Goal: Find specific page/section: Find specific page/section

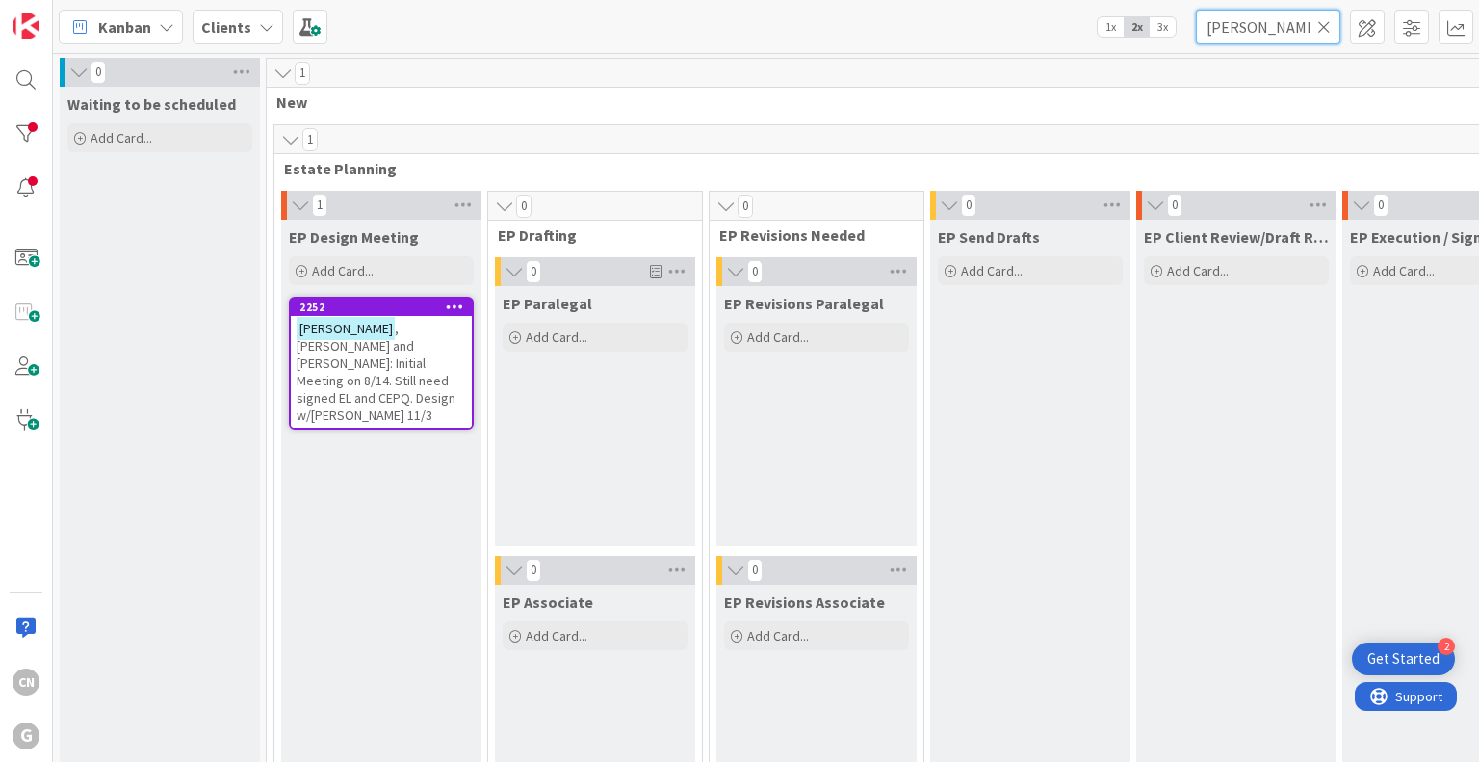
drag, startPoint x: 1266, startPoint y: 14, endPoint x: 1159, endPoint y: 22, distance: 107.2
click at [1159, 22] on div "Kanban Clients 1x 2x 3x wilkins" at bounding box center [766, 26] width 1426 height 53
type input "celorier"
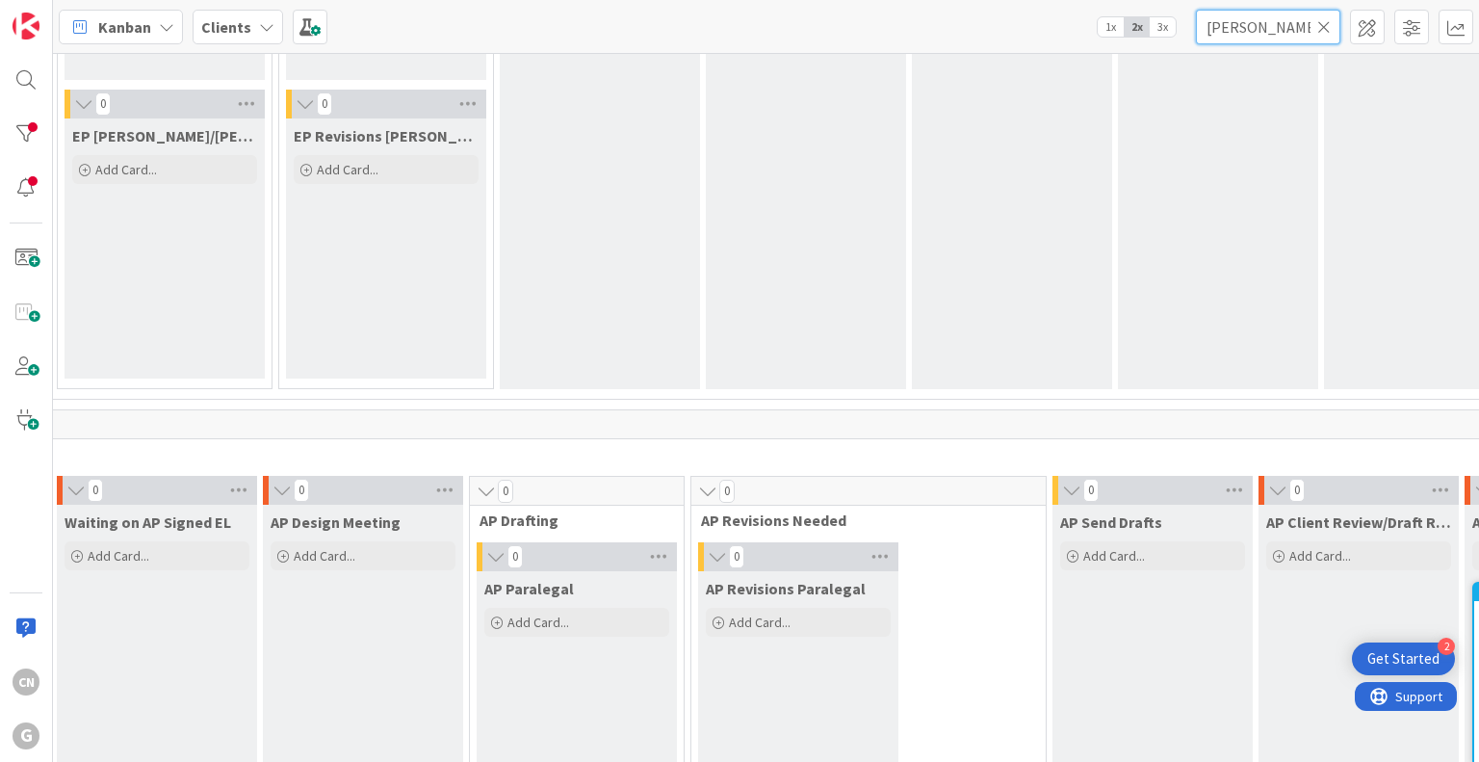
scroll to position [1077, 430]
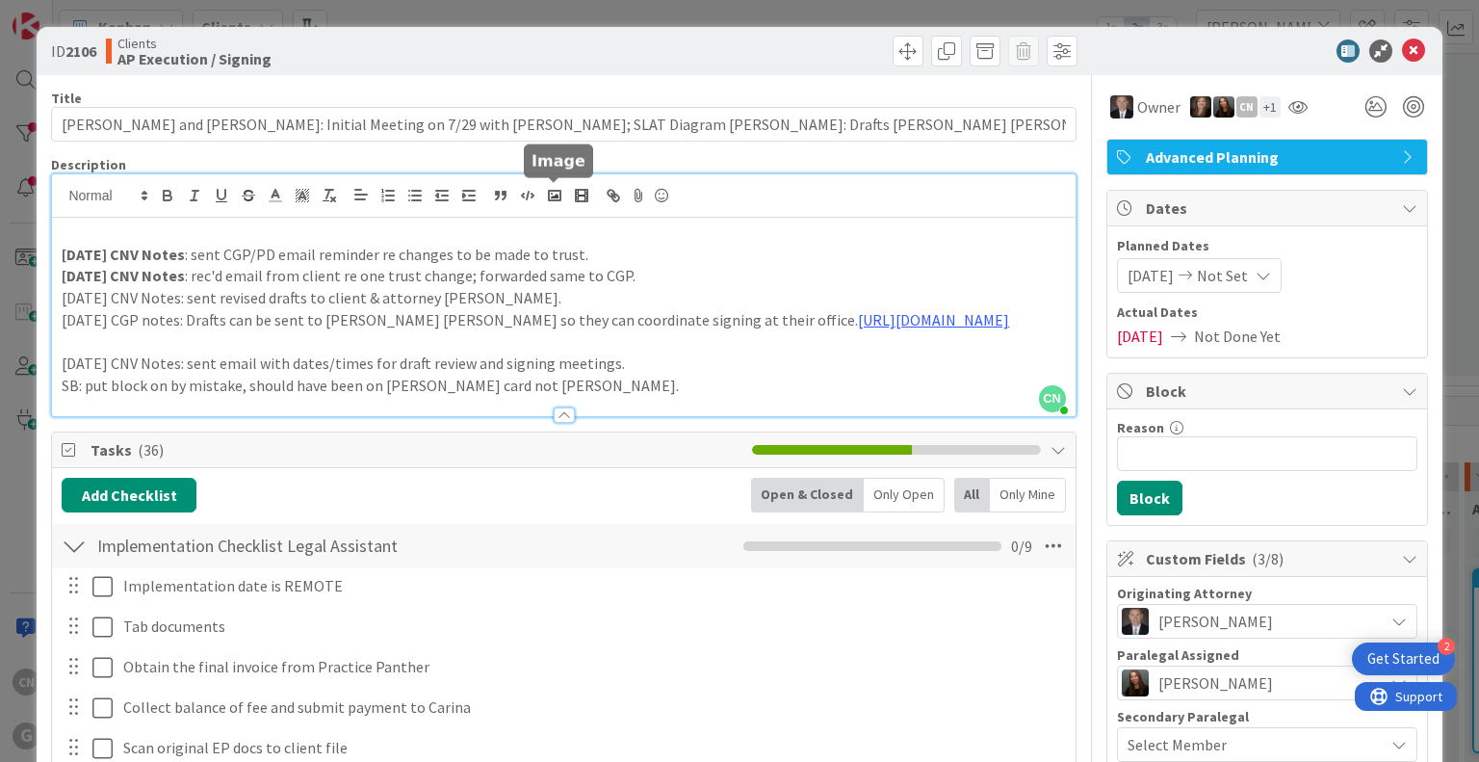
click at [550, 197] on div "CN Cindy Negron Vitilio just joined 9.23.25 CNV Notes : sent CGP/PD email remin…" at bounding box center [563, 295] width 1023 height 242
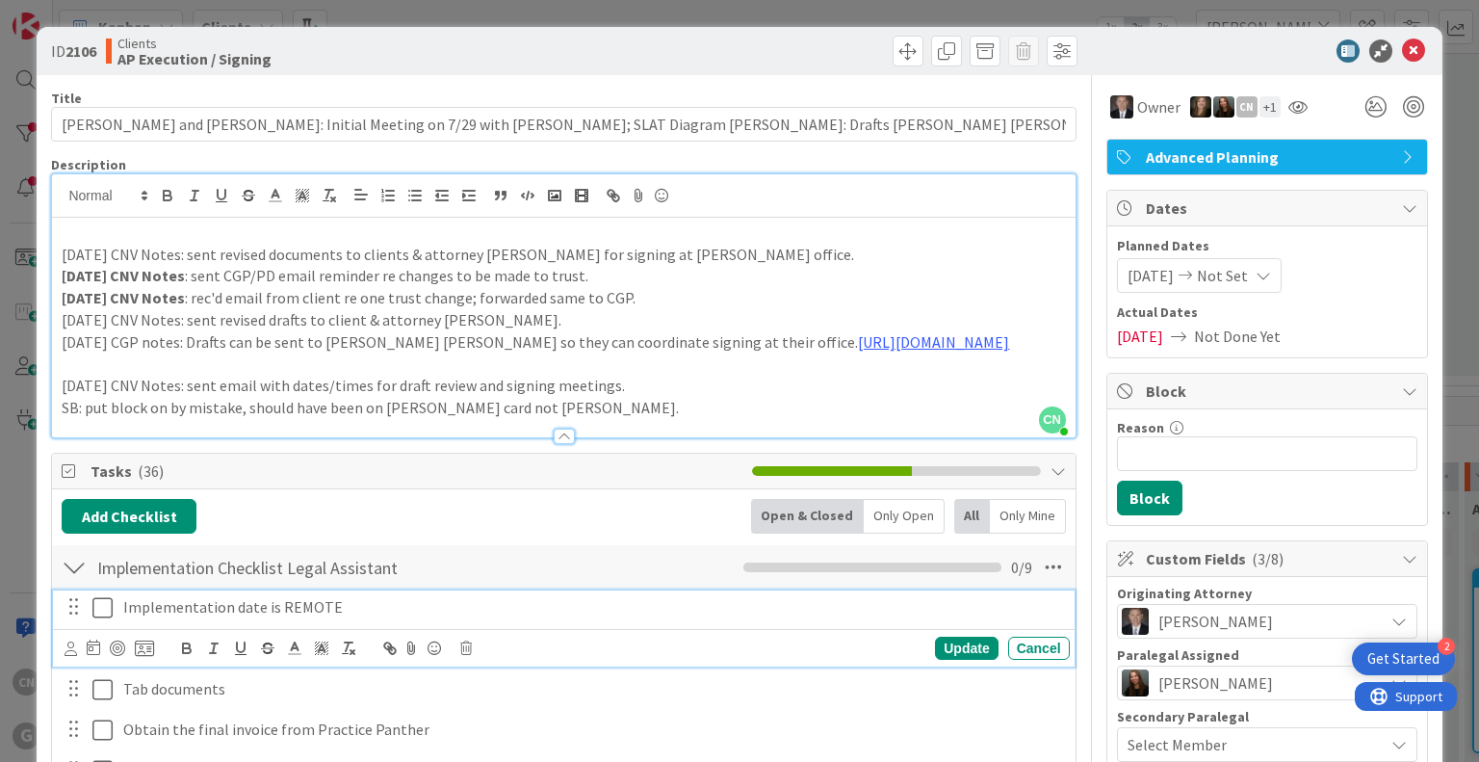
click at [106, 612] on icon at bounding box center [102, 607] width 20 height 23
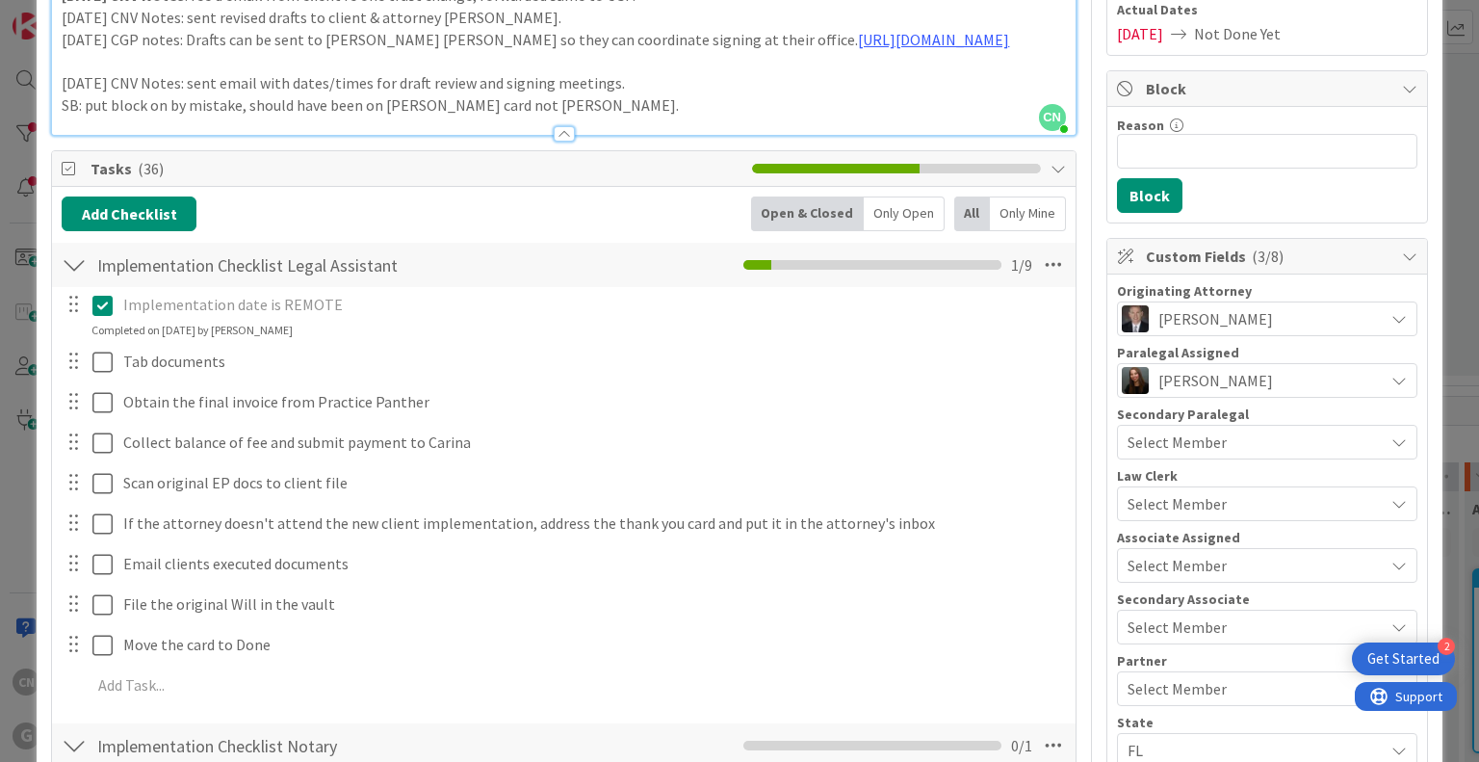
scroll to position [286, 0]
